Goal: Task Accomplishment & Management: Complete application form

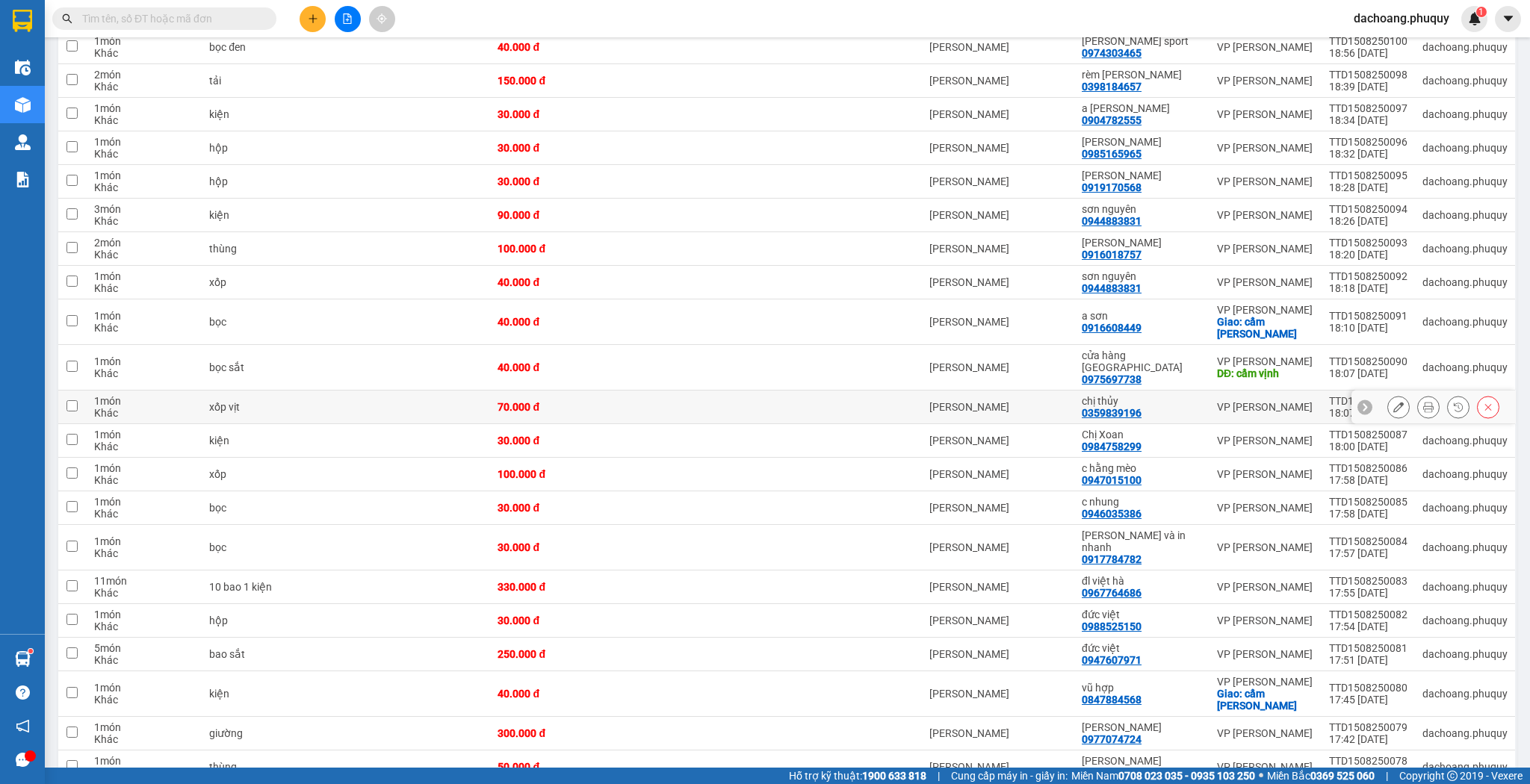
scroll to position [711, 0]
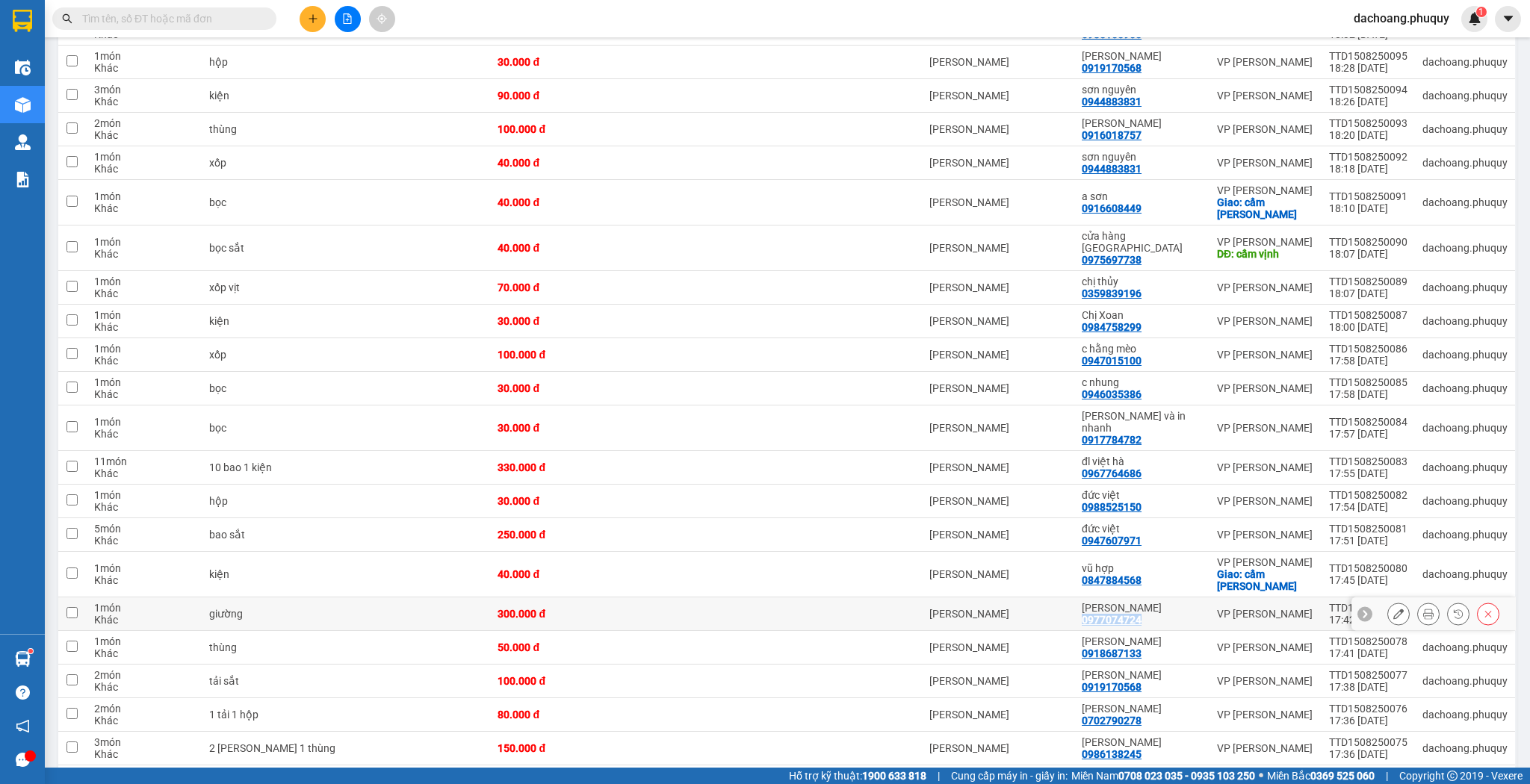
drag, startPoint x: 1121, startPoint y: 531, endPoint x: 1081, endPoint y: 531, distance: 40.0
click at [1081, 597] on td "[PERSON_NAME] 0977074724" at bounding box center [1142, 614] width 135 height 33
checkbox input "true"
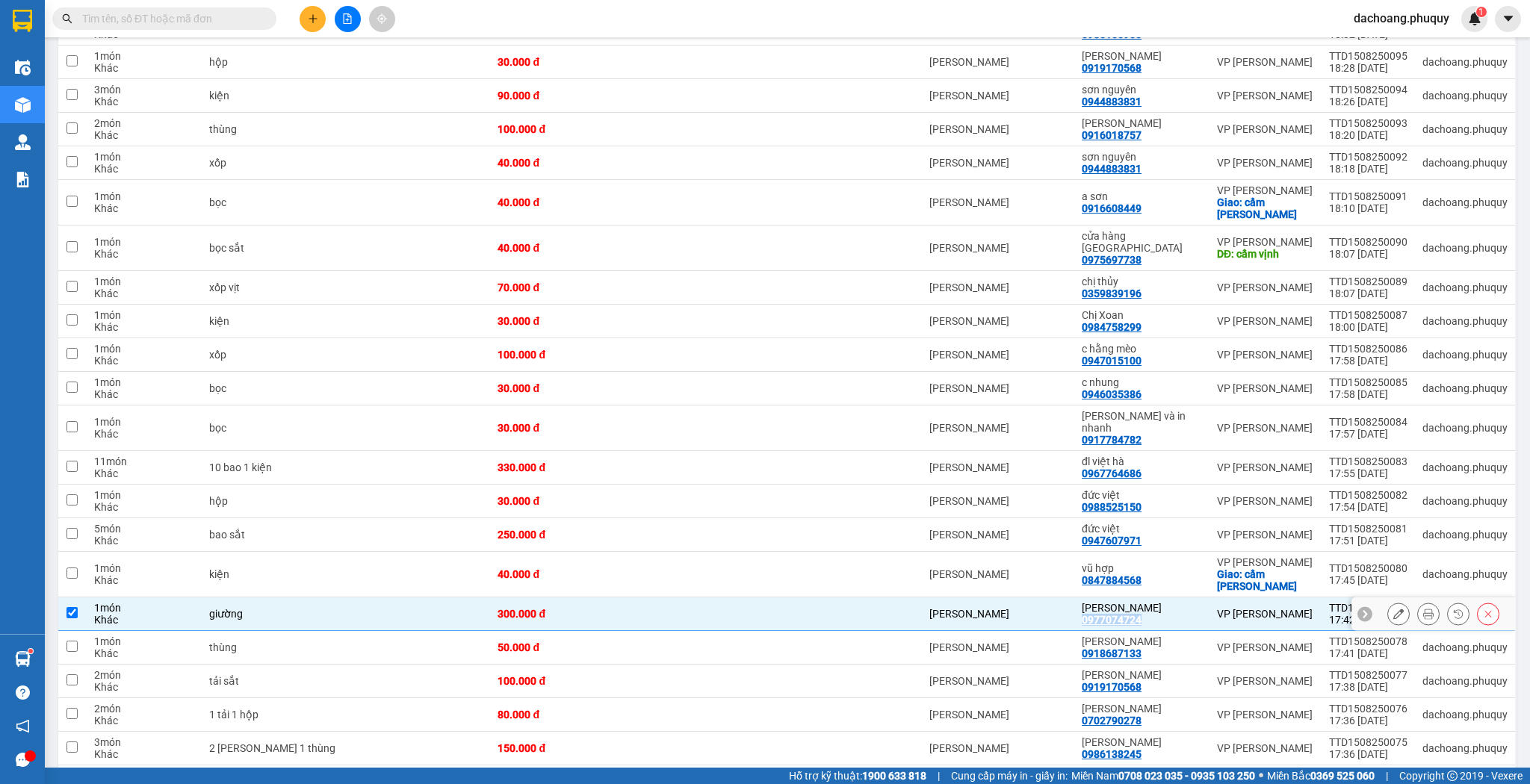
copy div "0977074724"
click at [168, 19] on input "text" at bounding box center [170, 18] width 176 height 17
paste input "0977074724"
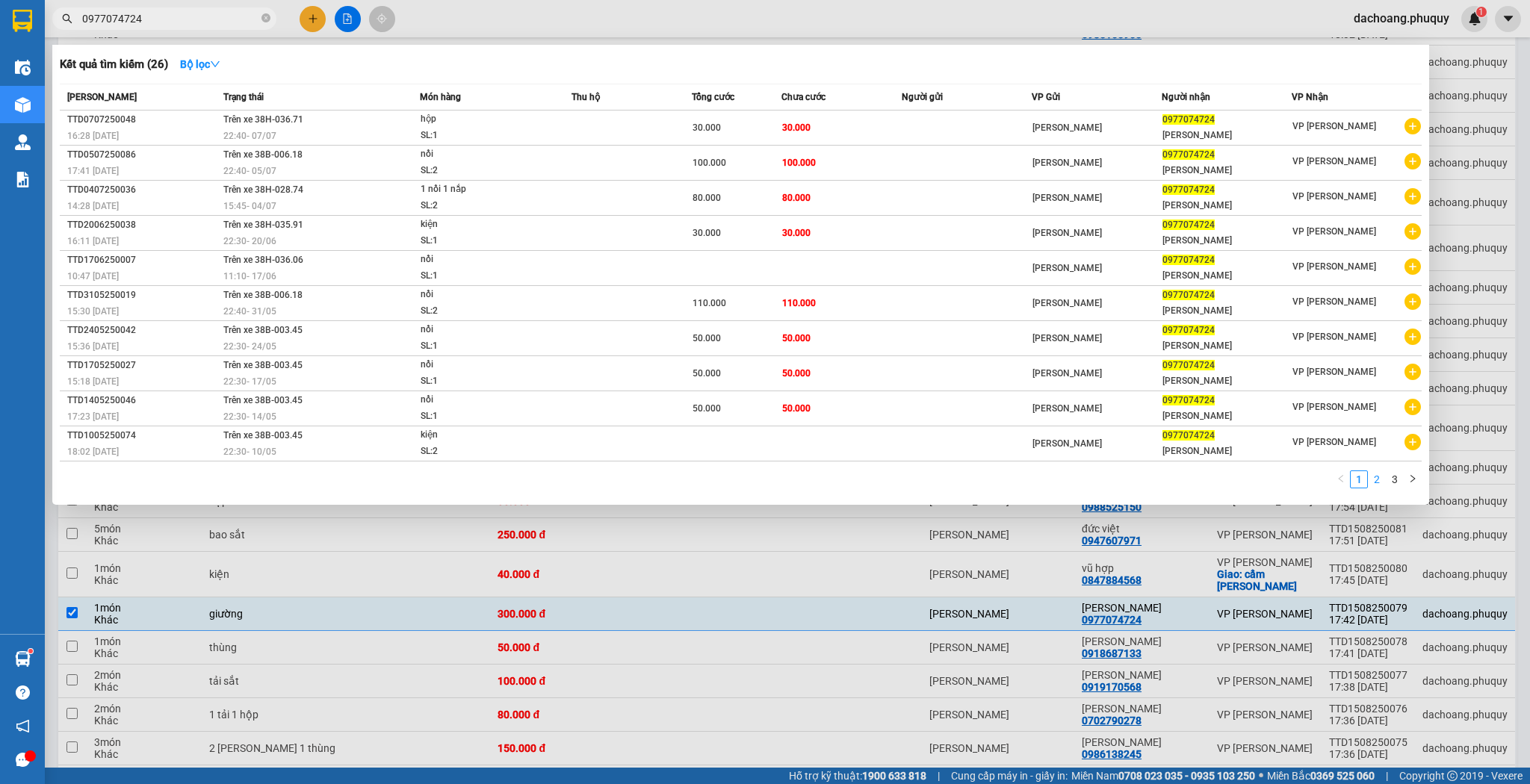
type input "0977074724"
click at [1380, 471] on link "2" at bounding box center [1376, 479] width 17 height 17
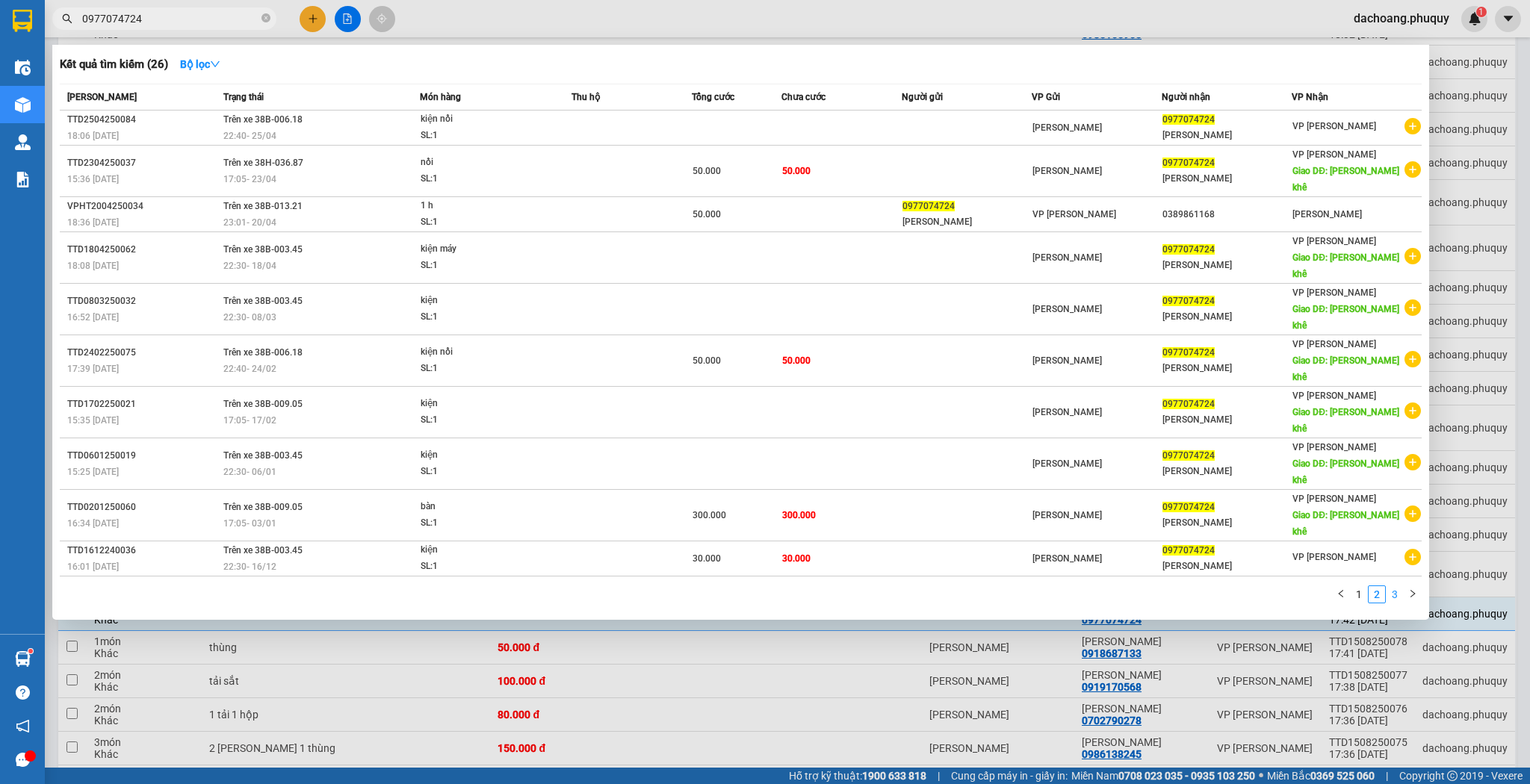
click at [1393, 586] on link "3" at bounding box center [1394, 594] width 17 height 17
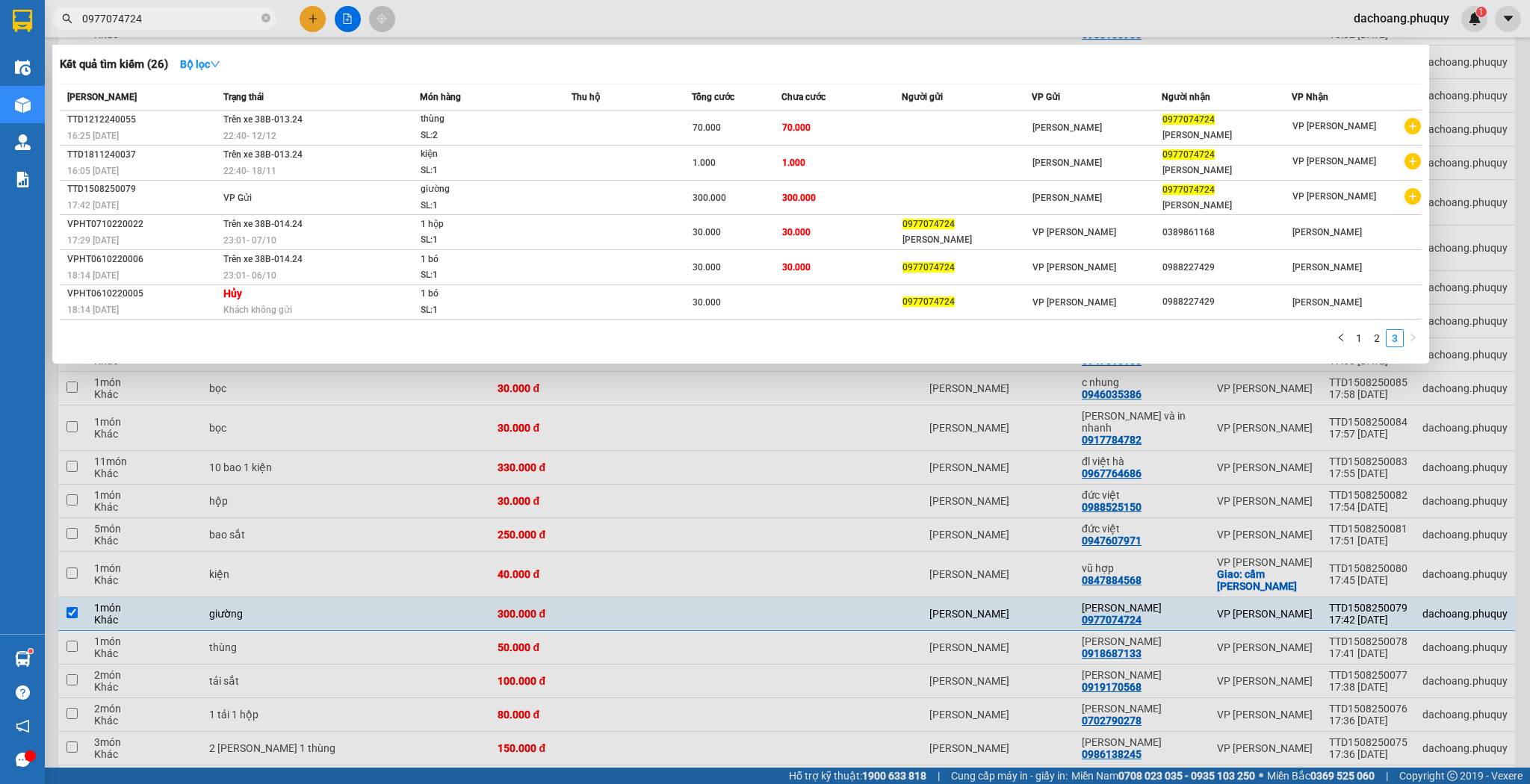
click at [1081, 554] on div at bounding box center [765, 392] width 1530 height 784
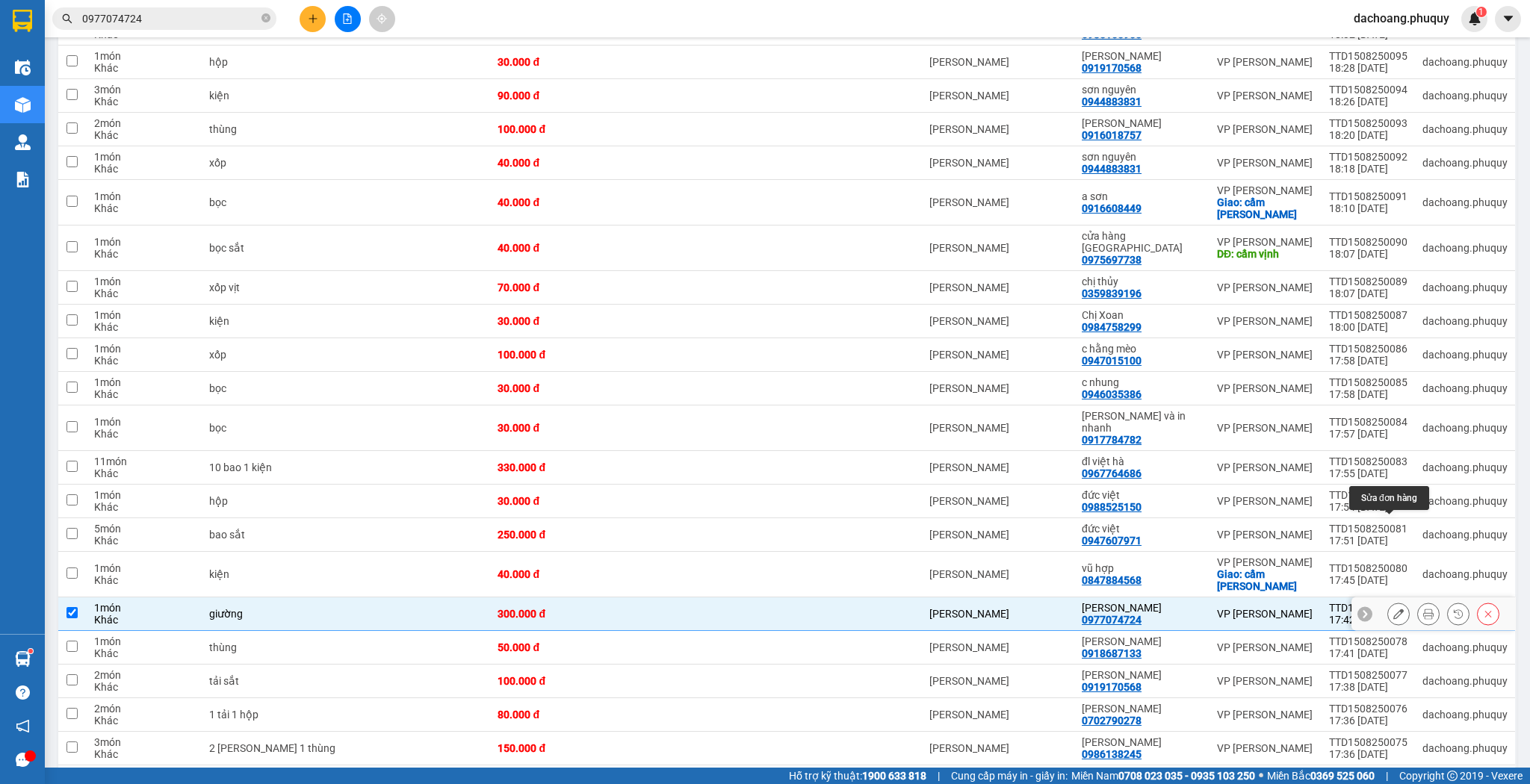
click at [1393, 608] on icon at bounding box center [1397, 613] width 10 height 10
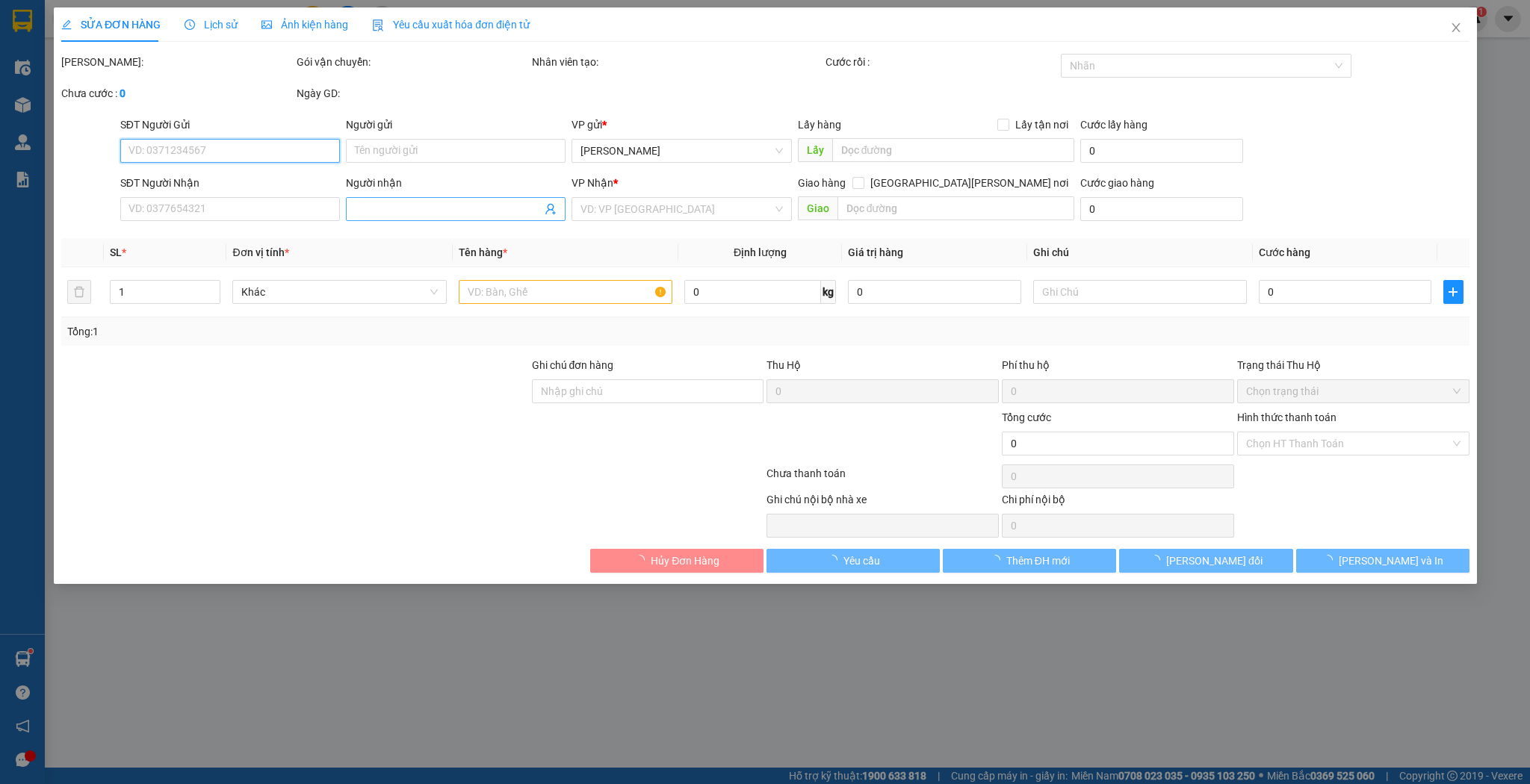
type input "0977074724"
type input "[PERSON_NAME]"
type input "300.000"
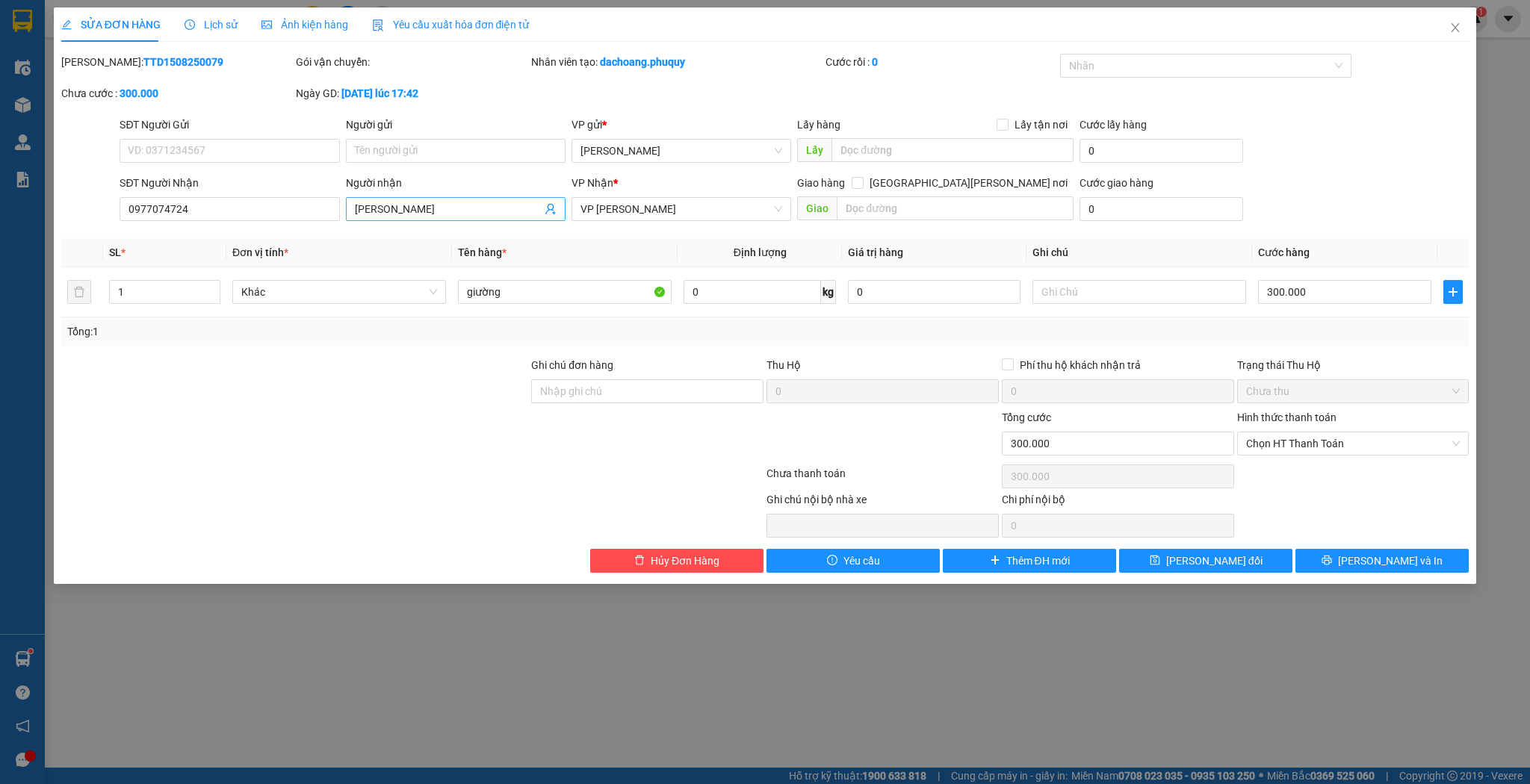
click at [432, 198] on span "[PERSON_NAME]" at bounding box center [455, 209] width 219 height 24
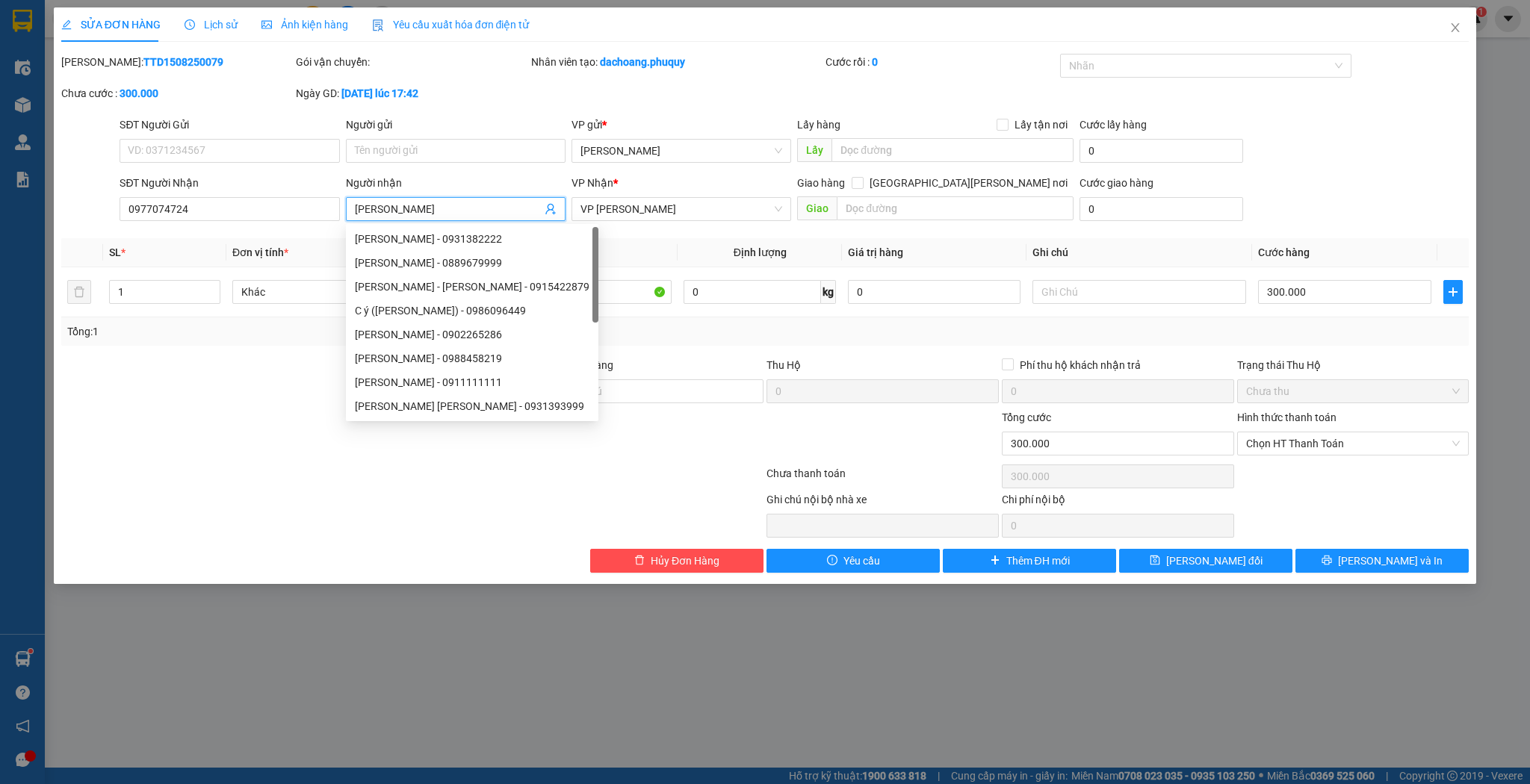
click at [435, 202] on input "[PERSON_NAME]" at bounding box center [448, 209] width 187 height 17
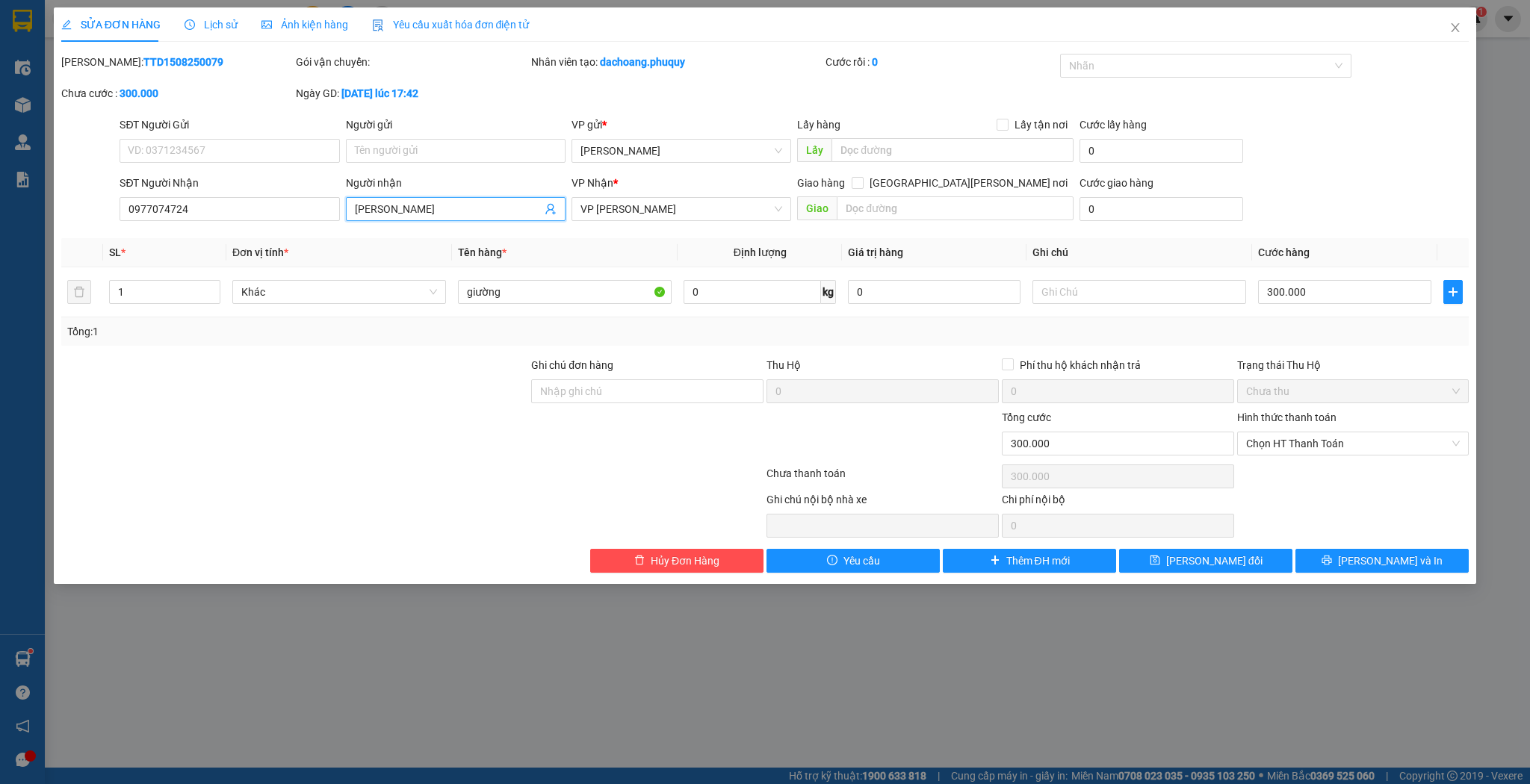
type input "[PERSON_NAME]"
click at [423, 231] on div "[PERSON_NAME] - 0978084755" at bounding box center [456, 239] width 202 height 17
type input "0978084755"
click at [488, 211] on input "[PERSON_NAME]" at bounding box center [448, 209] width 187 height 17
click at [469, 239] on div "[PERSON_NAME] - 0978084755" at bounding box center [456, 239] width 202 height 17
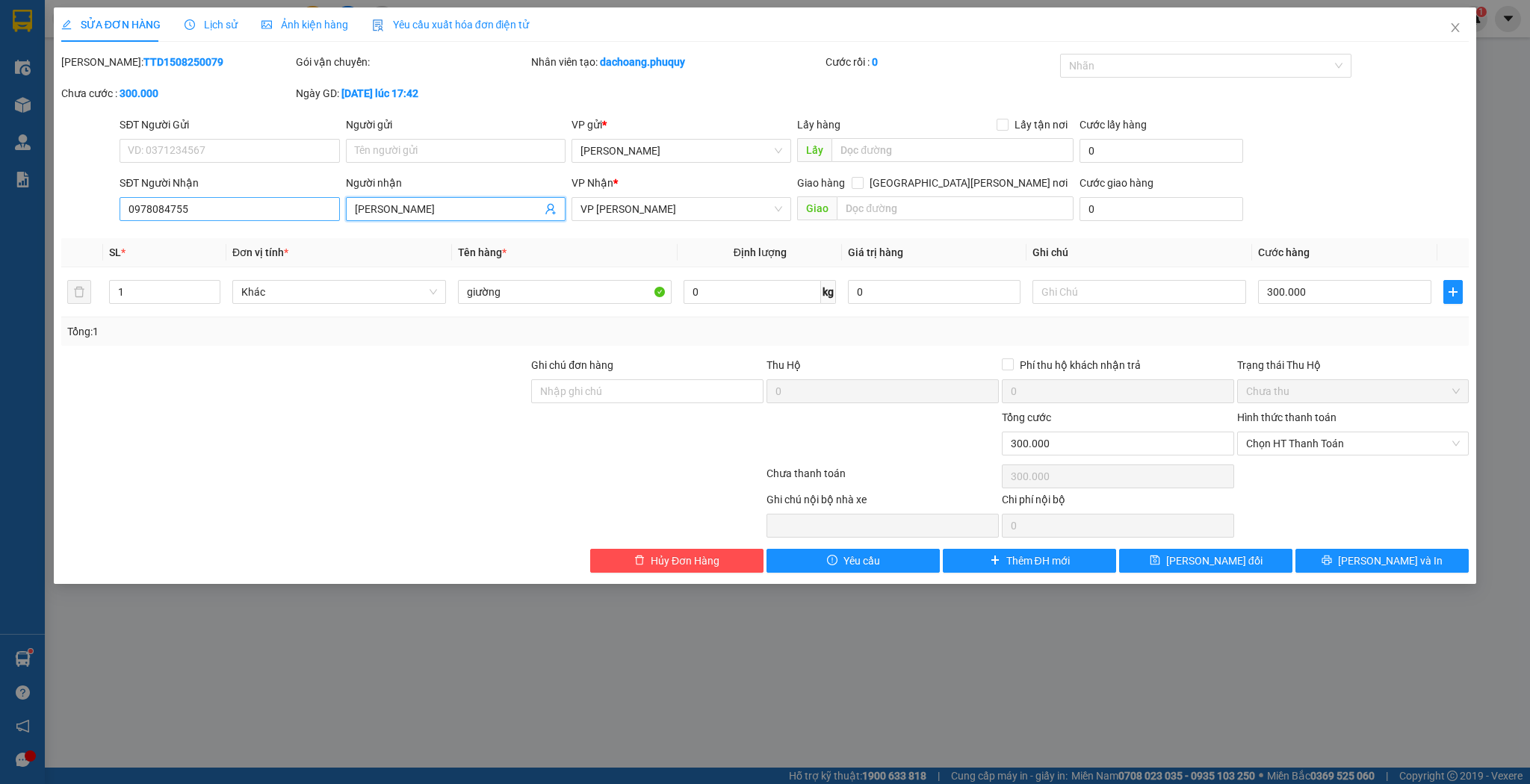
type input "[PERSON_NAME]"
click at [289, 219] on input "0978084755" at bounding box center [229, 209] width 219 height 24
click at [454, 205] on input "[PERSON_NAME]" at bounding box center [448, 209] width 187 height 17
click at [1211, 556] on span "[PERSON_NAME] đổi" at bounding box center [1214, 561] width 96 height 17
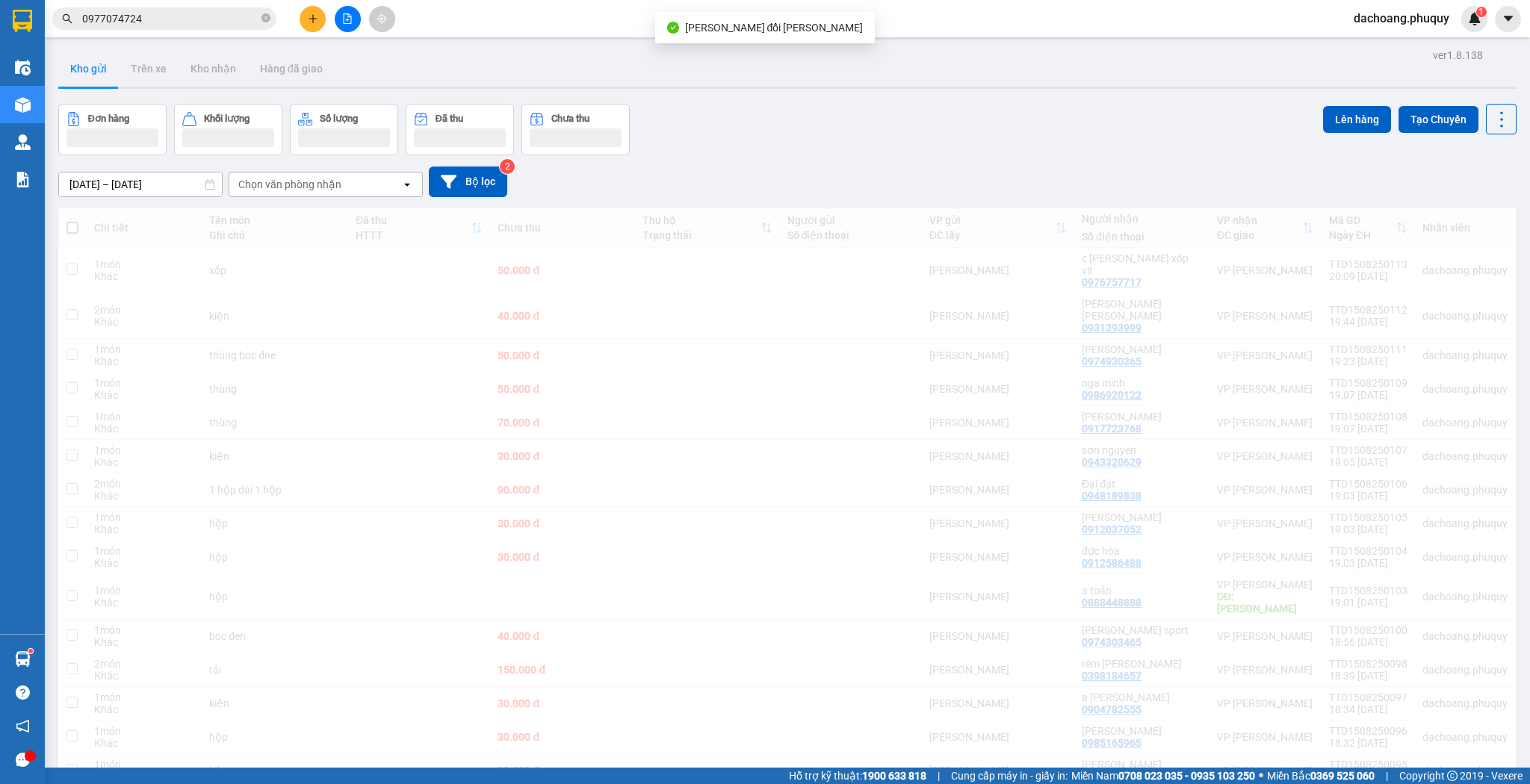
click at [186, 17] on input "0977074724" at bounding box center [170, 18] width 176 height 17
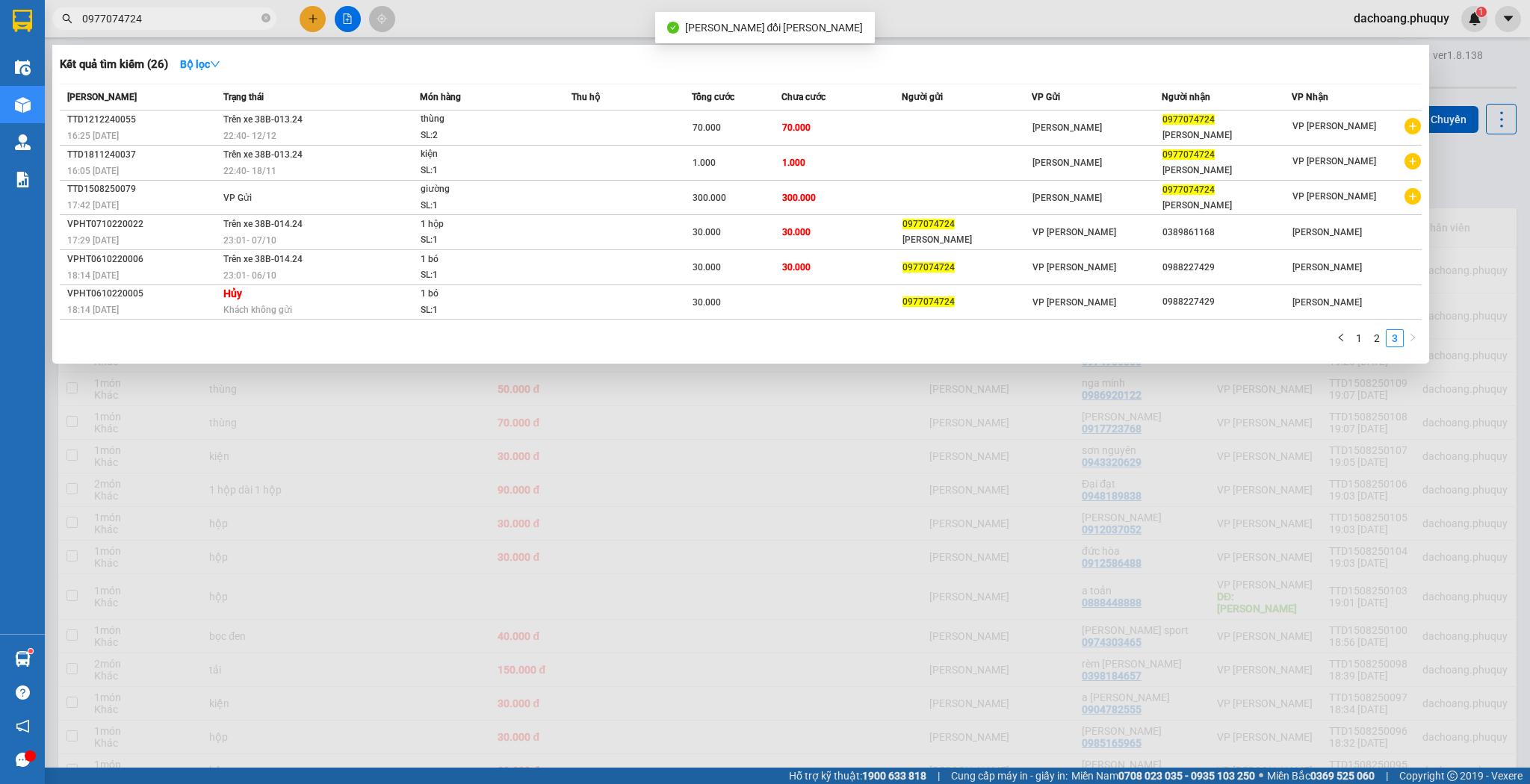
paste input "8084755"
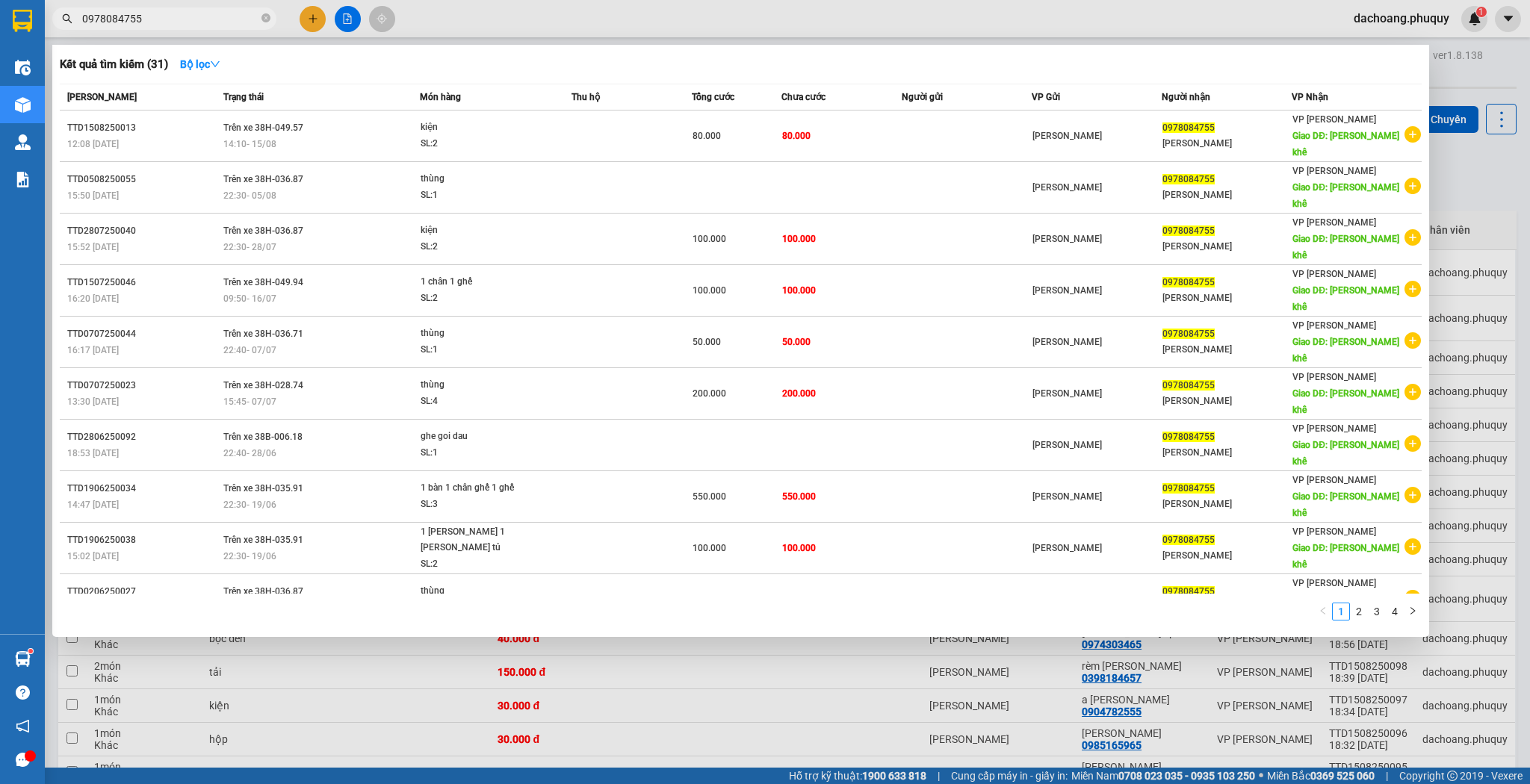
type input "0978084755"
click at [783, 606] on div at bounding box center [765, 392] width 1530 height 784
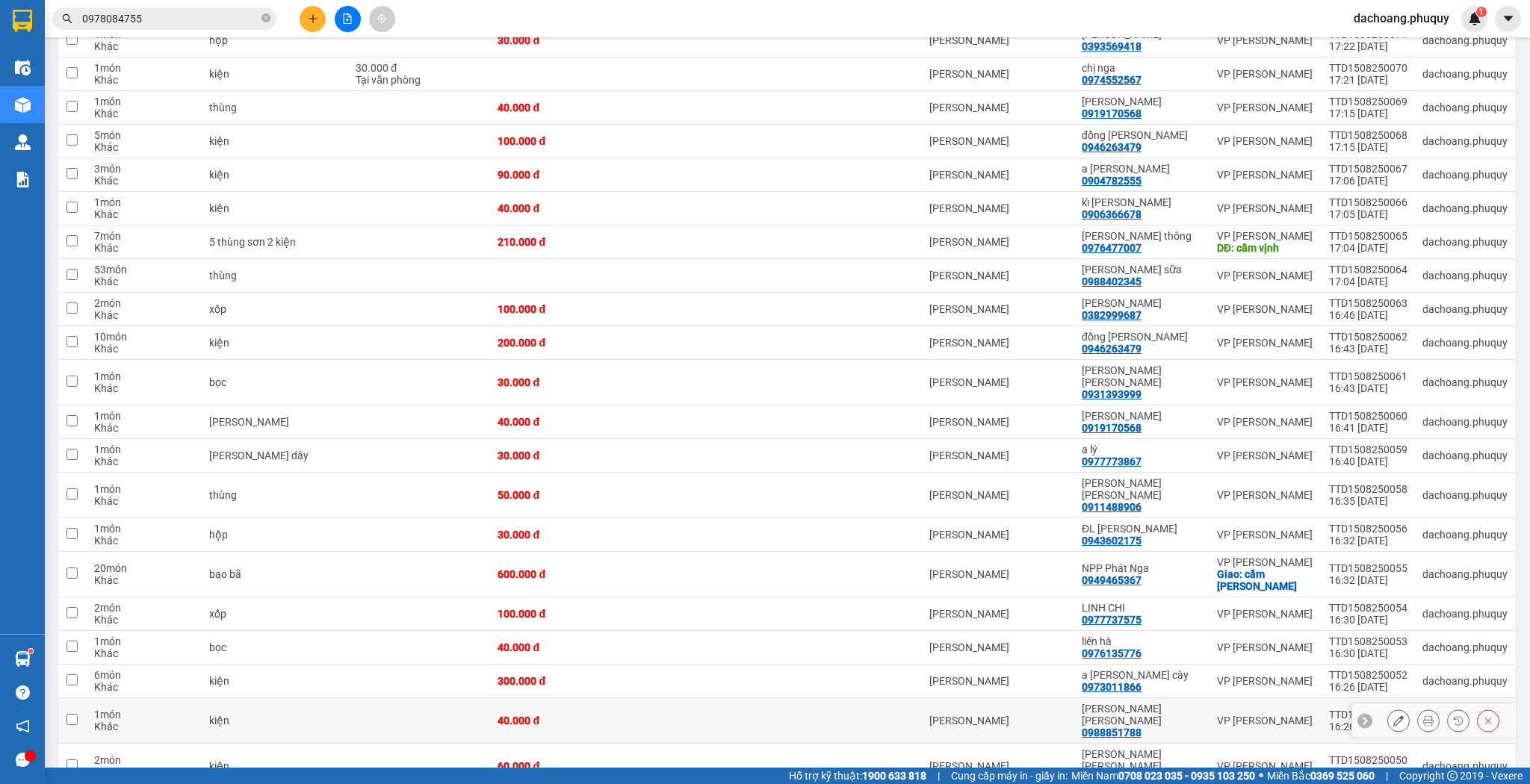
scroll to position [1493, 0]
